Goal: Information Seeking & Learning: Learn about a topic

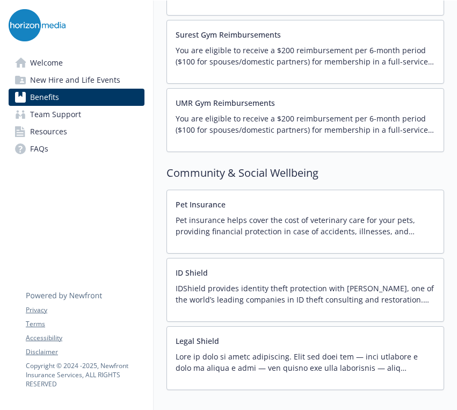
scroll to position [2521, 0]
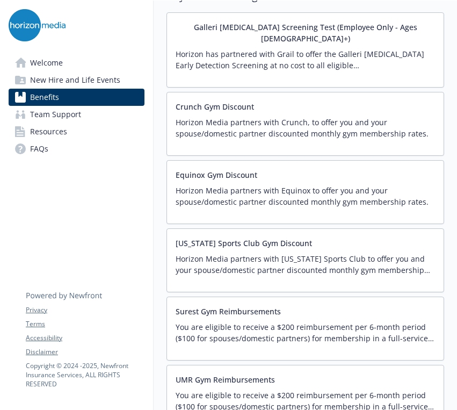
click at [233, 185] on p "Horizon Media partners with Equinox to offer you and your spouse/domestic partn…" at bounding box center [306, 196] width 260 height 23
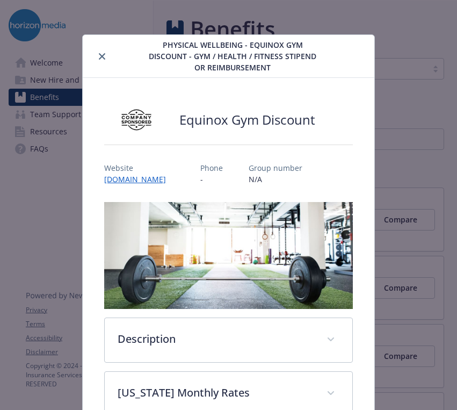
scroll to position [32, 0]
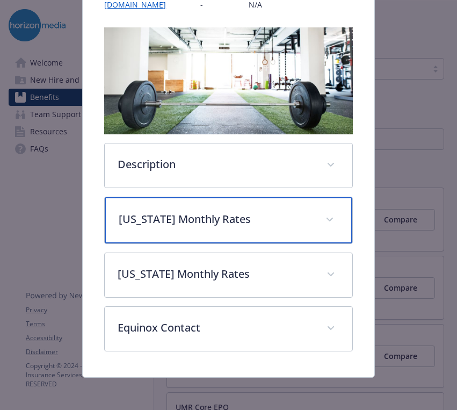
click at [219, 212] on p "[US_STATE] Monthly Rates" at bounding box center [216, 219] width 194 height 16
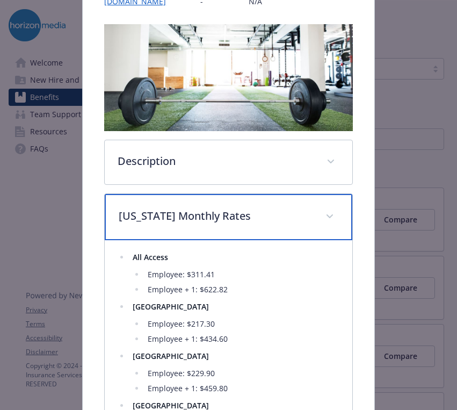
scroll to position [2, 0]
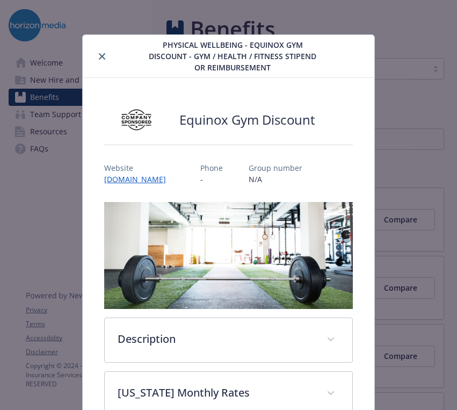
scroll to position [32, 0]
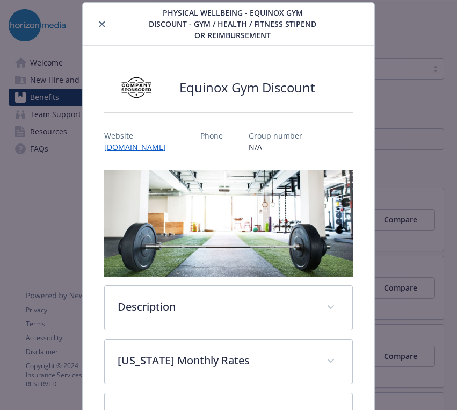
click at [104, 20] on button "close" at bounding box center [102, 24] width 13 height 13
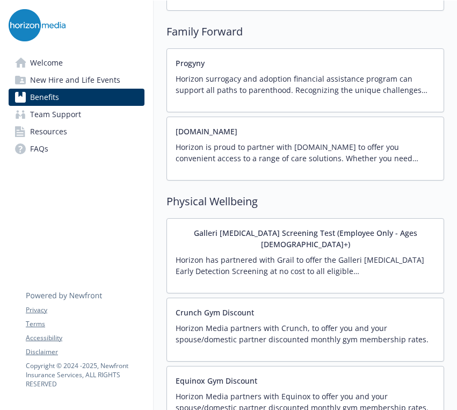
scroll to position [2537, 0]
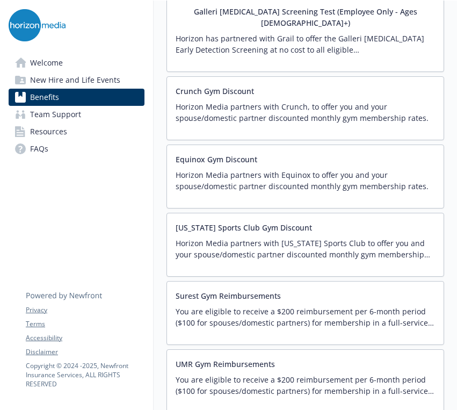
click at [267, 222] on button "[US_STATE] Sports Club Gym Discount" at bounding box center [244, 227] width 136 height 11
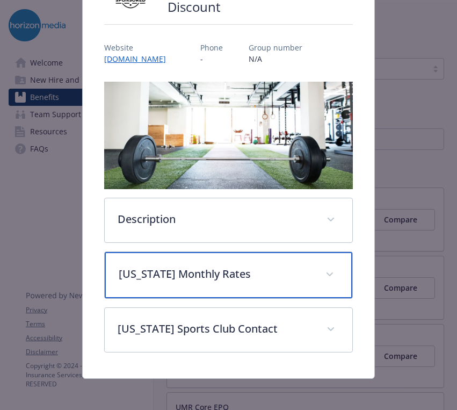
click at [258, 275] on p "[US_STATE] Monthly Rates" at bounding box center [216, 274] width 194 height 16
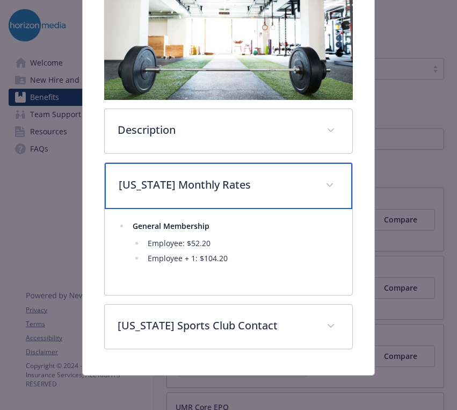
scroll to position [212, 0]
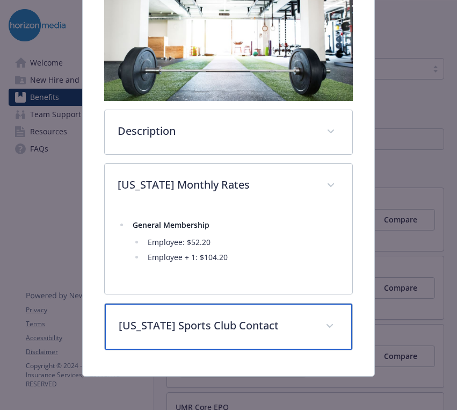
click at [270, 320] on p "[US_STATE] Sports Club Contact" at bounding box center [216, 326] width 194 height 16
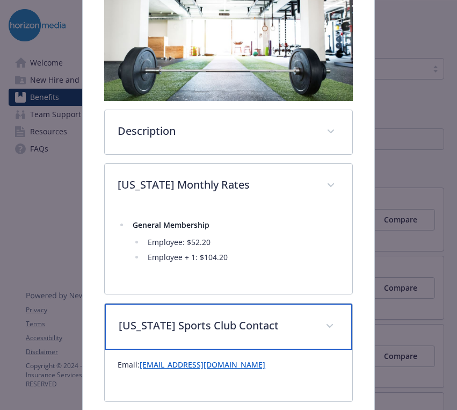
click at [270, 320] on p "[US_STATE] Sports Club Contact" at bounding box center [216, 326] width 194 height 16
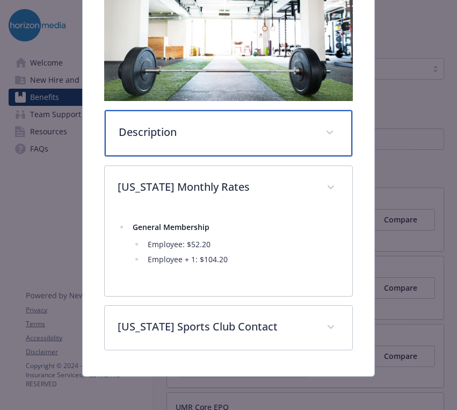
click at [281, 132] on p "Description" at bounding box center [216, 132] width 194 height 16
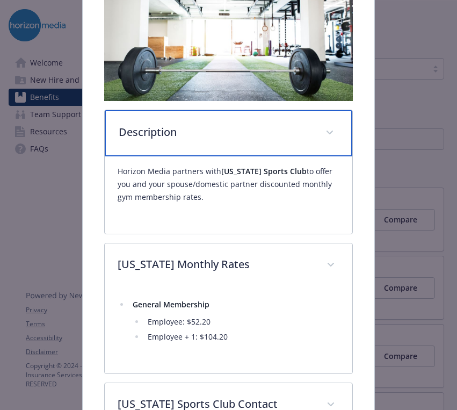
click at [282, 131] on p "Description" at bounding box center [216, 132] width 194 height 16
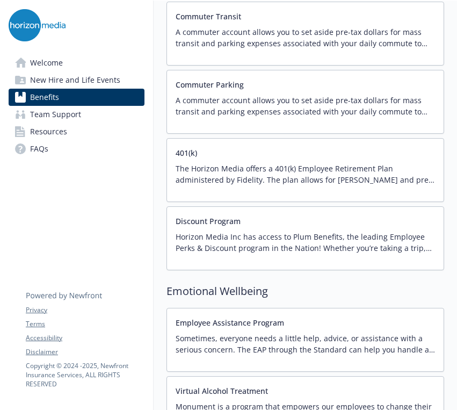
scroll to position [1886, 0]
